Goal: Transaction & Acquisition: Purchase product/service

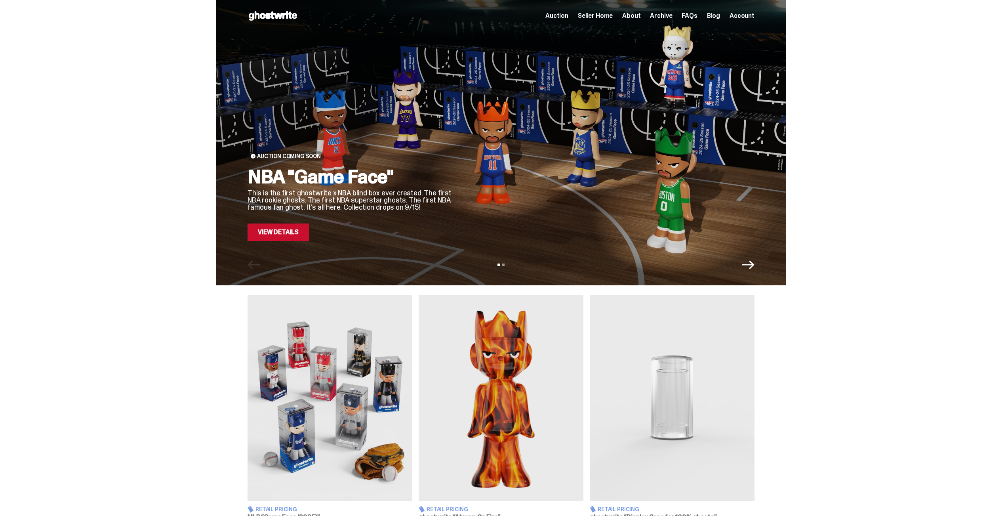
click at [606, 13] on span "Seller Home" at bounding box center [595, 16] width 35 height 6
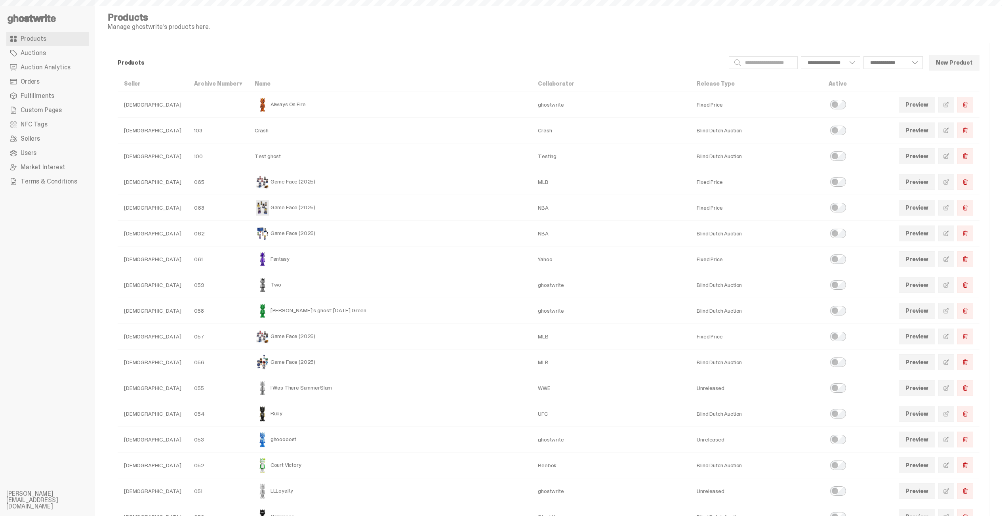
select select
click at [48, 85] on link "Orders" at bounding box center [47, 81] width 82 height 14
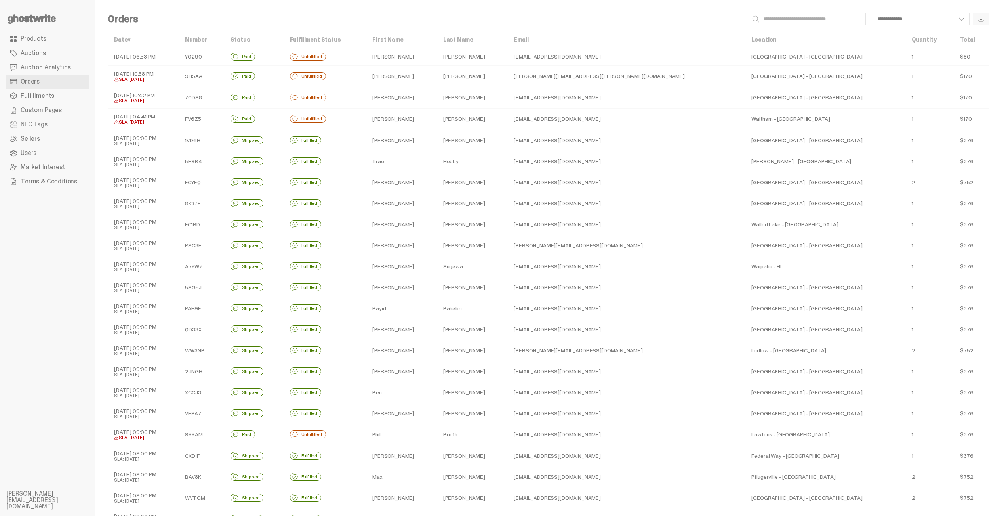
click at [168, 58] on td "09-08-25 06:53 PM" at bounding box center [143, 57] width 71 height 18
select select
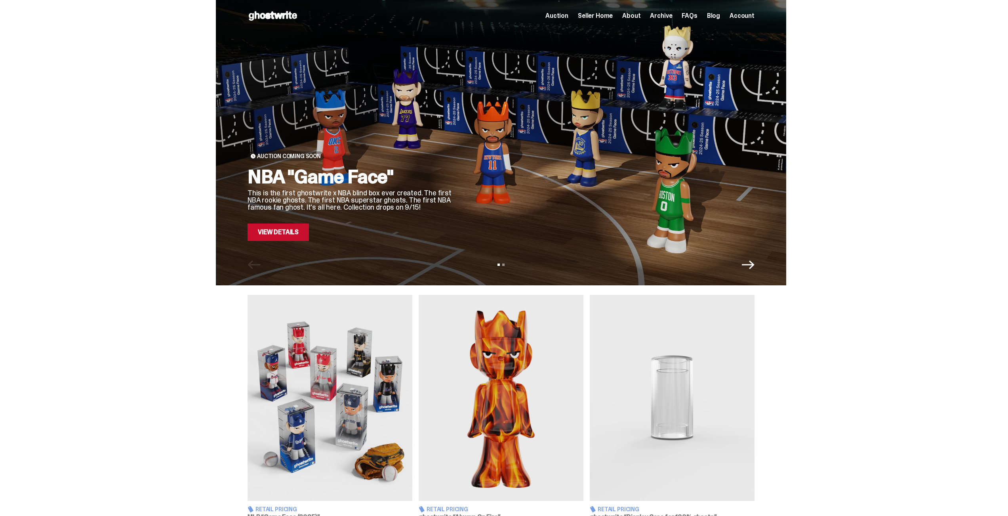
click at [524, 404] on img at bounding box center [501, 398] width 165 height 206
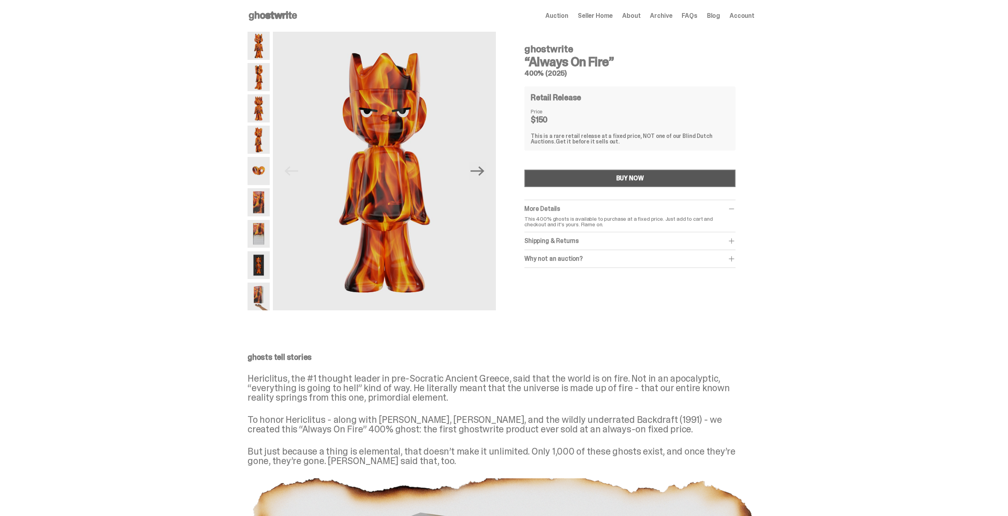
click at [577, 176] on button "BUY NOW" at bounding box center [629, 177] width 211 height 17
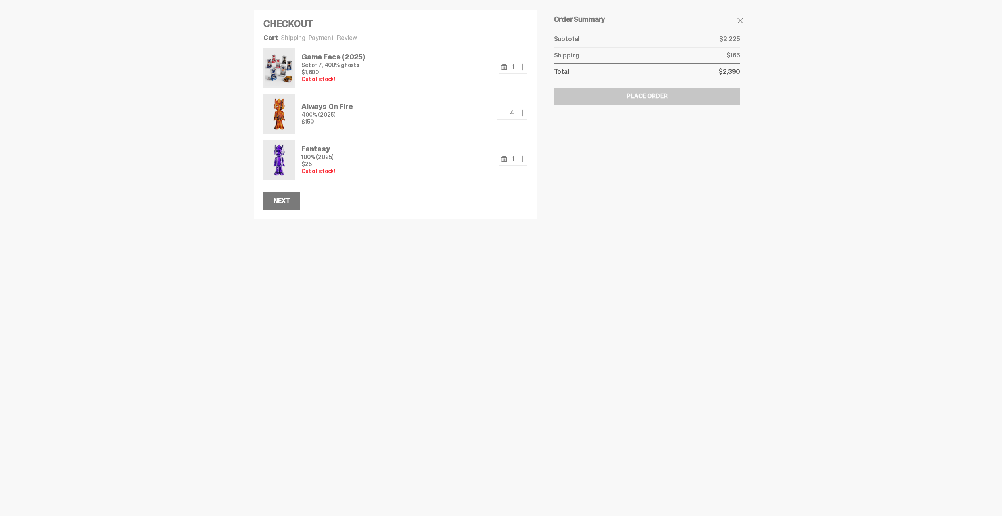
click at [506, 67] on use "remove" at bounding box center [504, 67] width 6 height 6
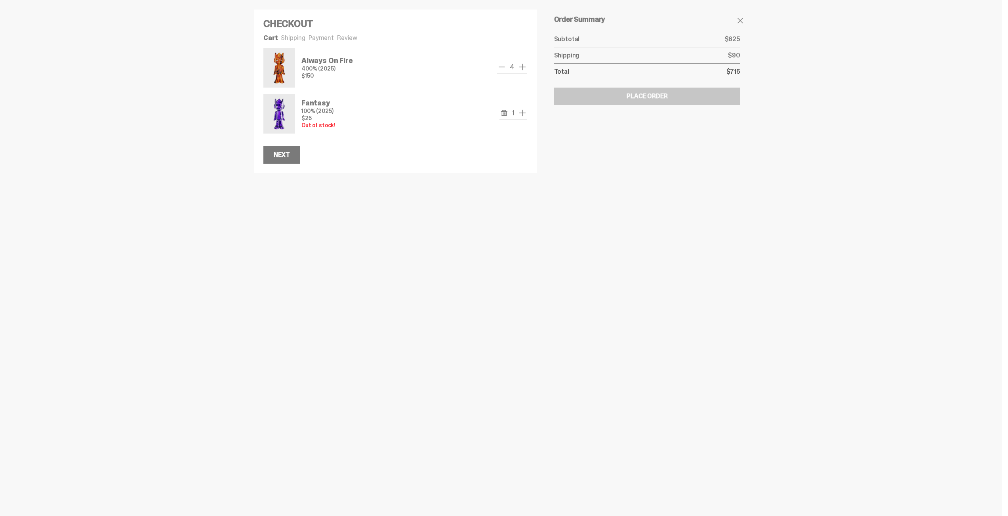
click at [506, 68] on span "remove one" at bounding box center [502, 67] width 10 height 10
click at [506, 67] on span "remove one" at bounding box center [502, 67] width 10 height 10
click at [507, 68] on span "remove one" at bounding box center [502, 67] width 10 height 10
click at [507, 68] on icon "remove" at bounding box center [504, 67] width 6 height 6
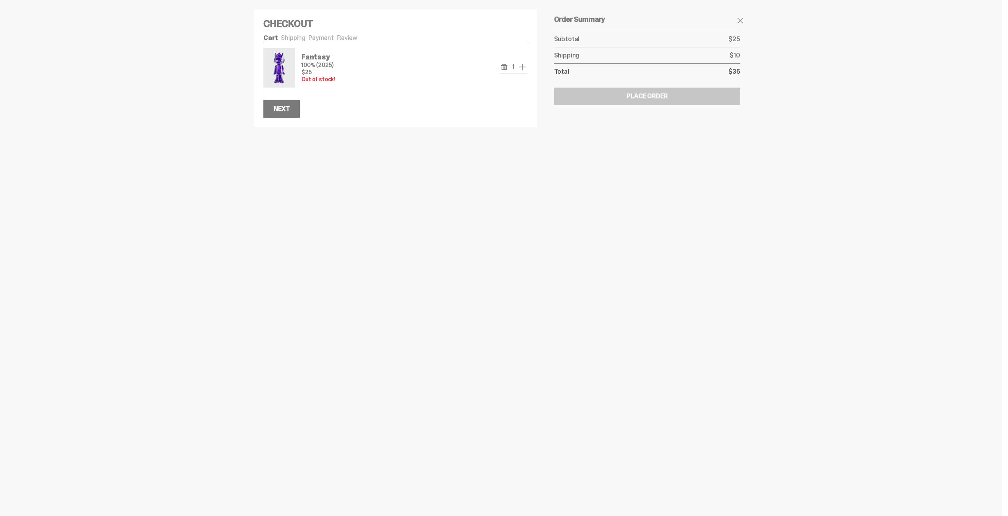
click at [506, 66] on icon "remove" at bounding box center [504, 67] width 6 height 6
click at [318, 76] on link "Browse our products" at bounding box center [292, 74] width 59 height 8
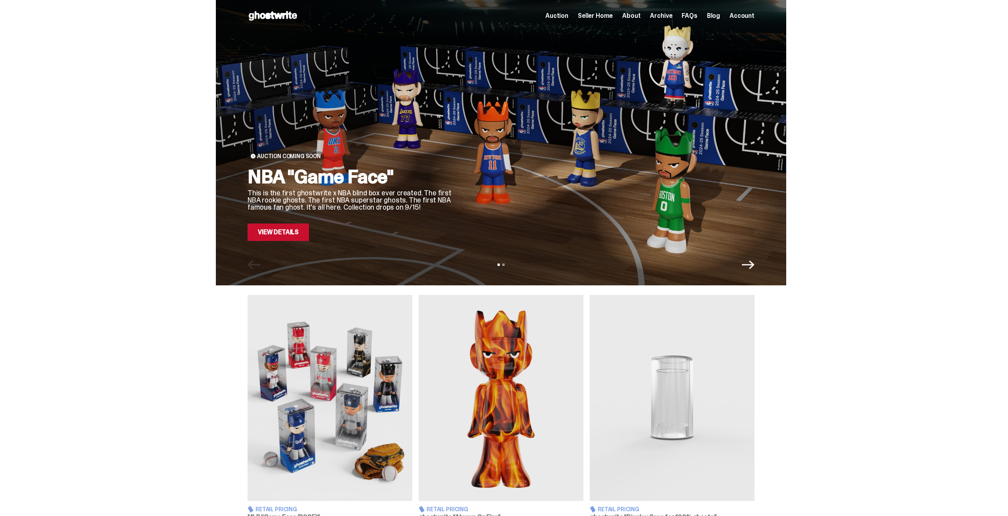
click at [494, 357] on img at bounding box center [501, 398] width 165 height 206
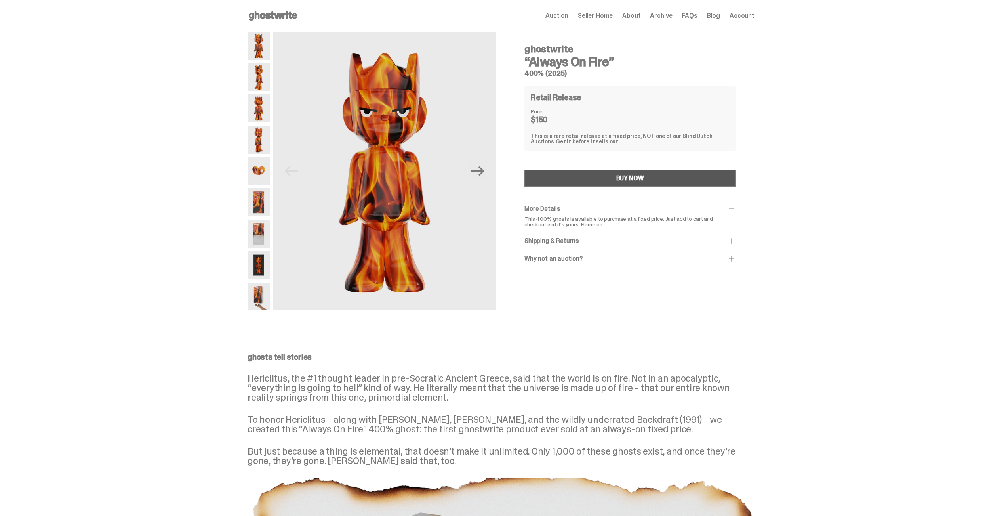
click at [605, 177] on button "BUY NOW" at bounding box center [629, 177] width 211 height 17
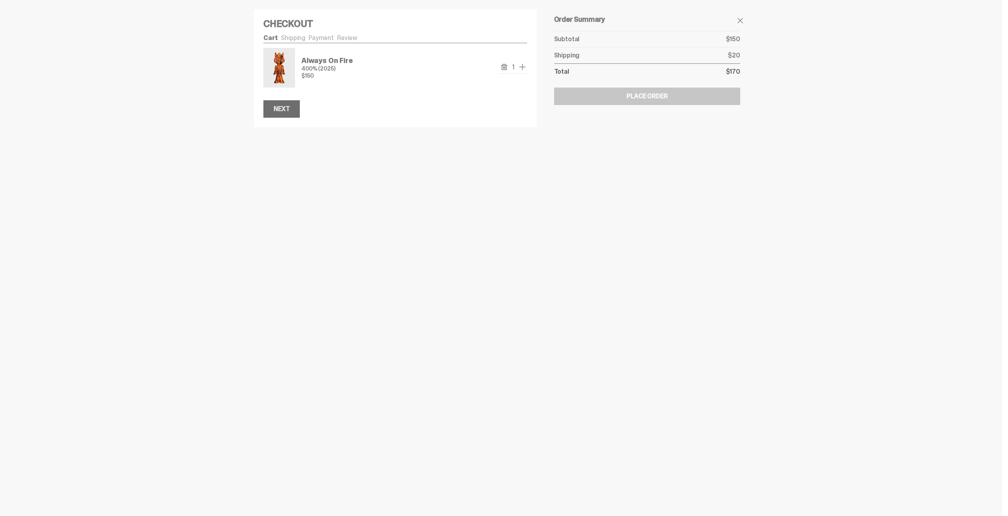
click at [293, 110] on button "Next" at bounding box center [281, 108] width 36 height 17
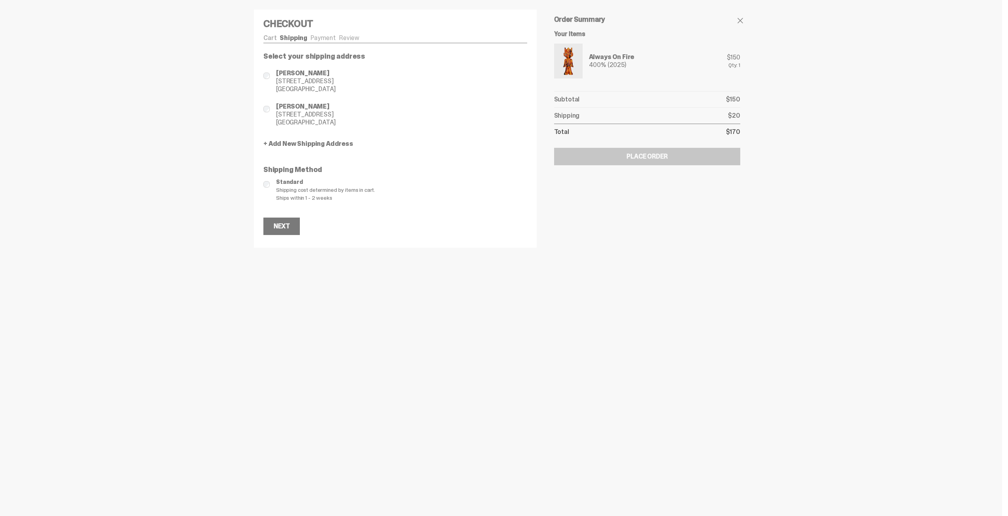
click at [292, 90] on span "[GEOGRAPHIC_DATA]" at bounding box center [306, 89] width 60 height 8
click at [284, 226] on div "Next" at bounding box center [282, 226] width 16 height 6
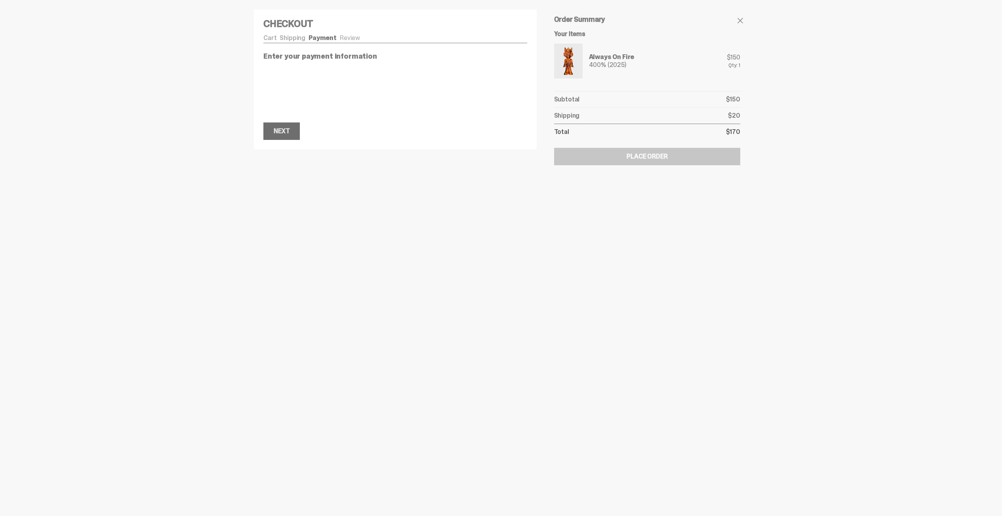
click at [279, 137] on button "Next Next" at bounding box center [281, 130] width 36 height 17
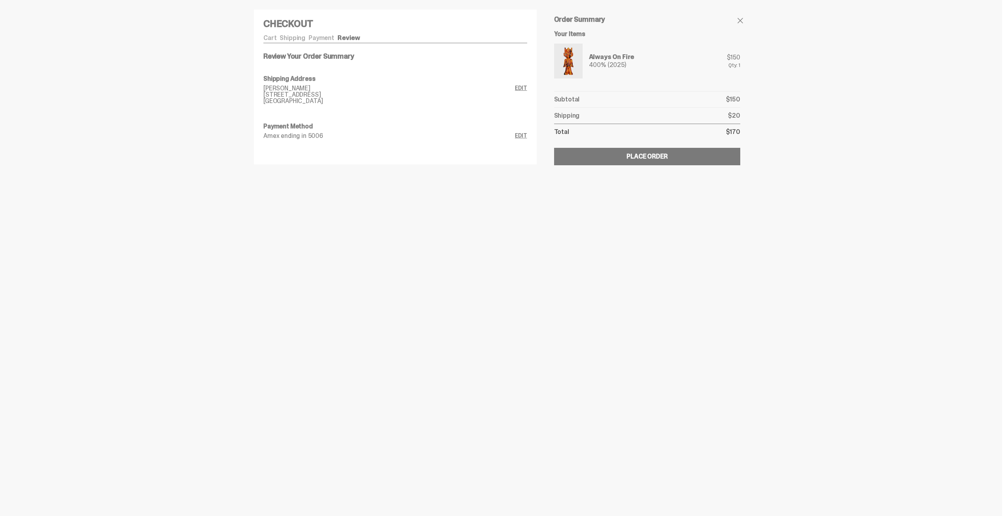
click at [206, 90] on div at bounding box center [504, 258] width 1008 height 516
